Goal: Share content: Share content

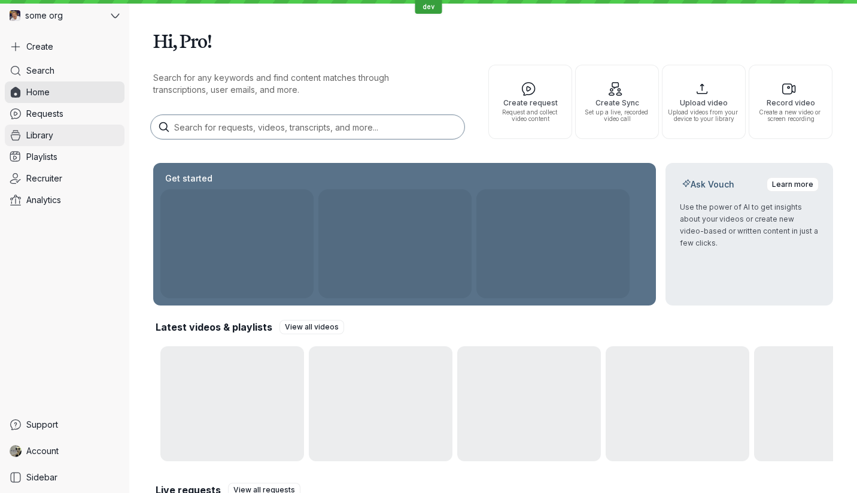
click at [71, 135] on link "Library" at bounding box center [65, 136] width 120 height 22
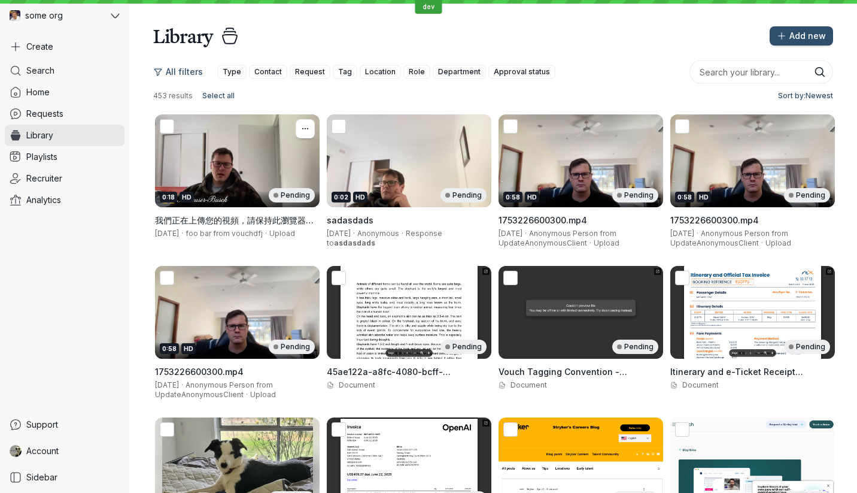
click at [207, 176] on div "0:18 HD Pending" at bounding box center [237, 160] width 165 height 93
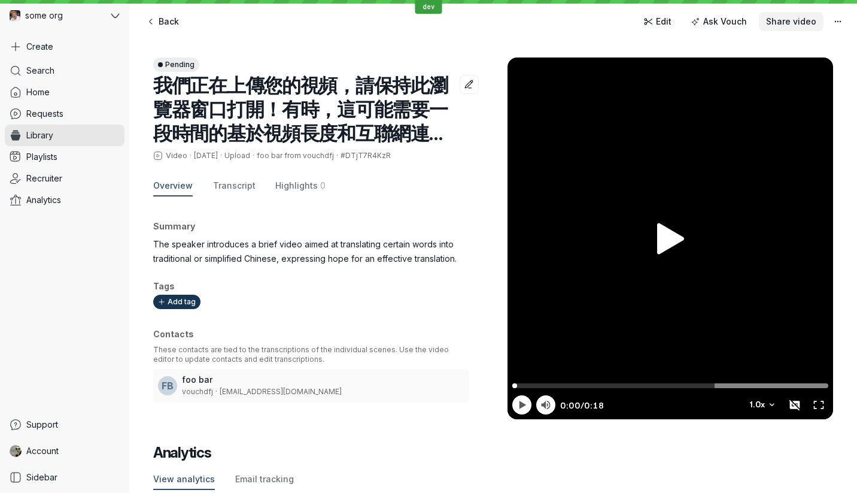
click at [790, 28] on button "Share video" at bounding box center [791, 21] width 65 height 19
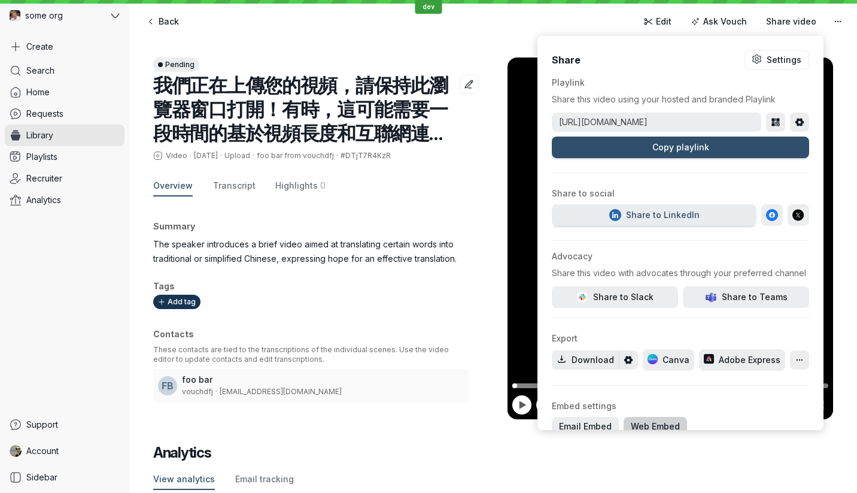
click at [636, 429] on span "Web Embed" at bounding box center [655, 426] width 49 height 12
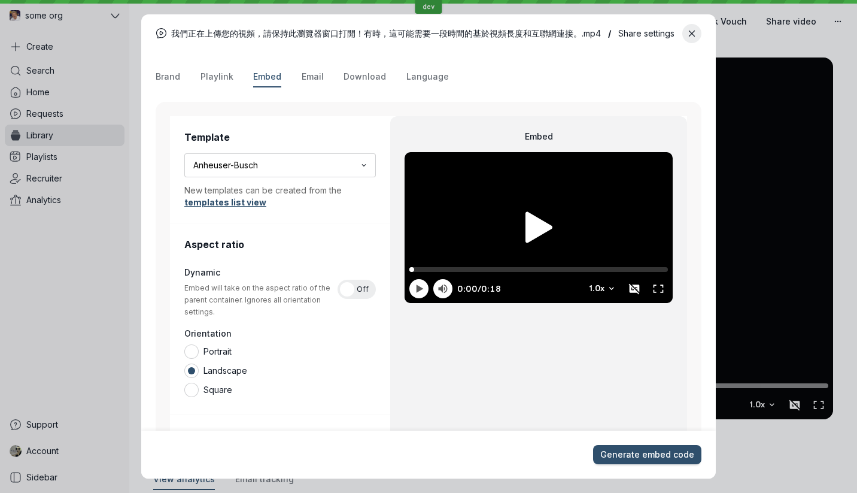
click at [554, 204] on div at bounding box center [539, 227] width 268 height 151
type input "0.13"
click at [554, 204] on div at bounding box center [539, 227] width 268 height 151
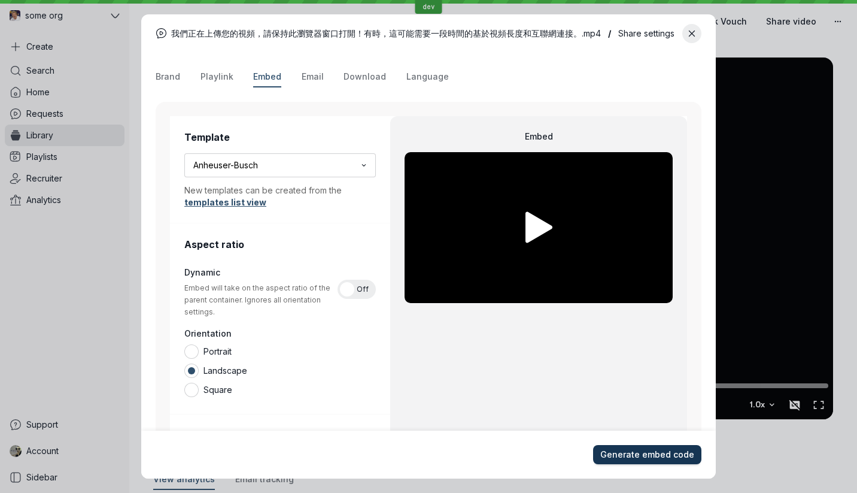
click at [638, 447] on button "Generate embed code" at bounding box center [647, 454] width 108 height 19
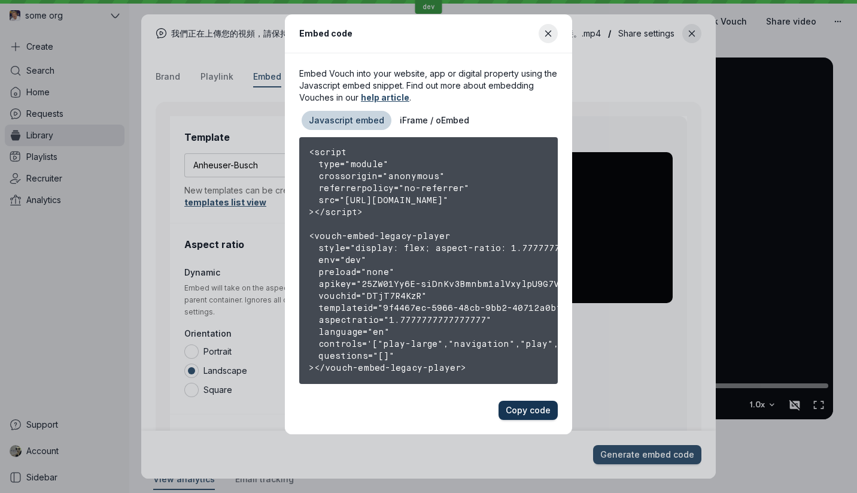
click at [520, 417] on button "Copy code" at bounding box center [528, 409] width 59 height 19
